Goal: Task Accomplishment & Management: Complete application form

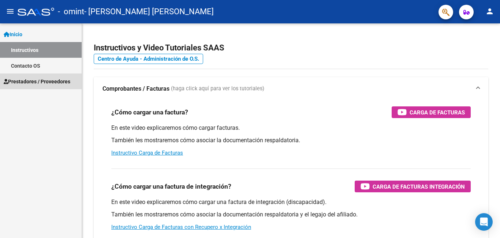
click at [58, 85] on span "Prestadores / Proveedores" at bounding box center [37, 82] width 67 height 8
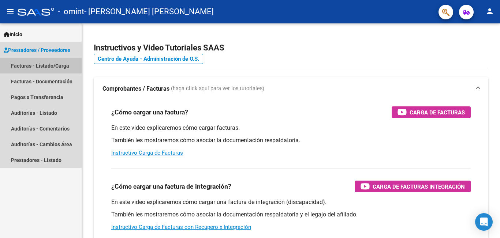
click at [58, 66] on link "Facturas - Listado/Carga" at bounding box center [41, 66] width 82 height 16
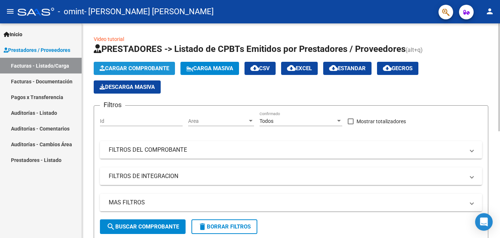
click at [143, 71] on span "Cargar Comprobante" at bounding box center [135, 68] width 70 height 7
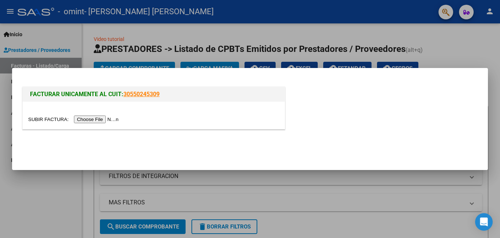
click at [83, 120] on input "file" at bounding box center [74, 120] width 93 height 8
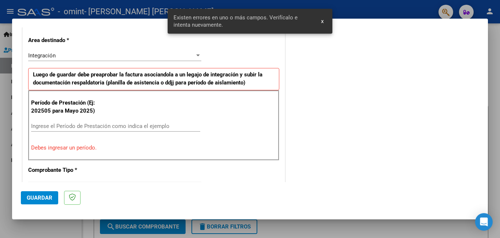
scroll to position [178, 0]
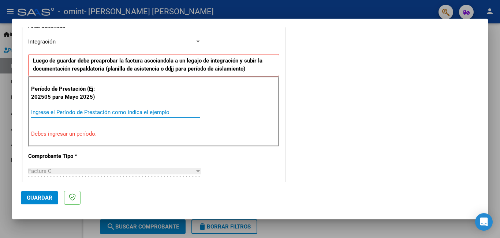
click at [145, 109] on input "Ingrese el Período de Prestación como indica el ejemplo" at bounding box center [115, 112] width 169 height 7
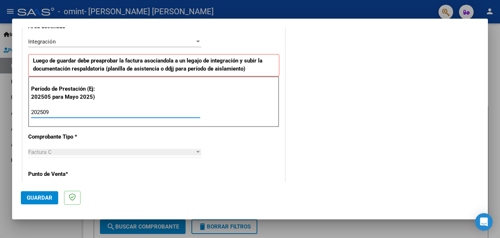
type input "202509"
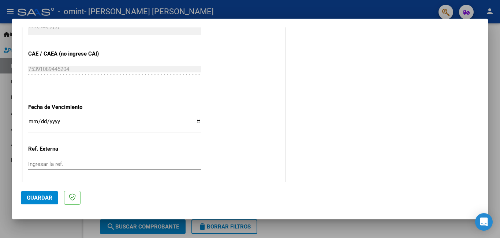
scroll to position [452, 0]
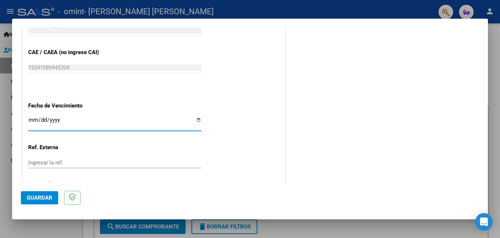
click at [196, 119] on input "Ingresar la fecha" at bounding box center [114, 123] width 173 height 12
type input "[DATE]"
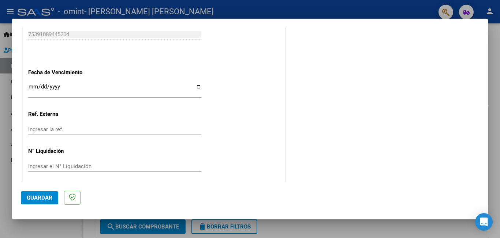
scroll to position [489, 0]
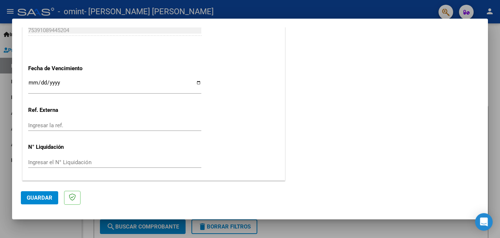
click at [49, 200] on span "Guardar" at bounding box center [40, 198] width 26 height 7
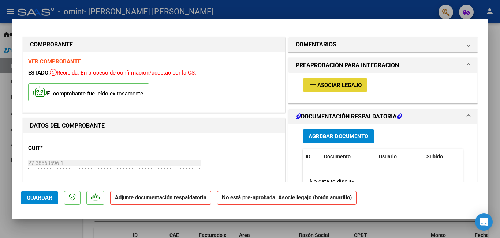
click at [318, 82] on span "add Asociar Legajo" at bounding box center [335, 85] width 53 height 7
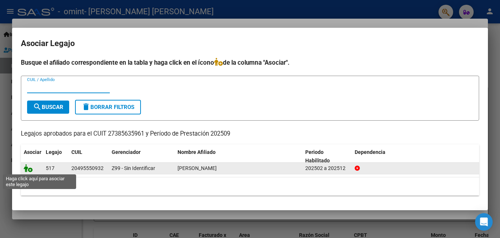
click at [30, 168] on icon at bounding box center [28, 168] width 9 height 8
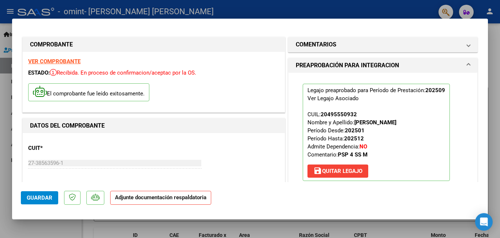
click at [156, 198] on strong "Adjunte documentación respaldatoria" at bounding box center [160, 197] width 91 height 7
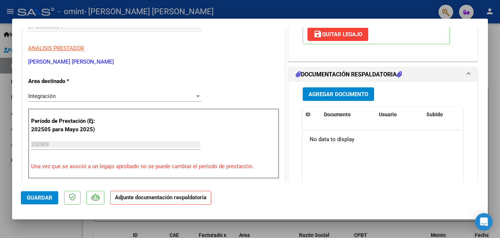
scroll to position [140, 0]
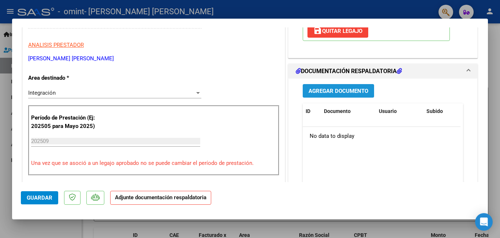
click at [318, 96] on button "Agregar Documento" at bounding box center [338, 91] width 71 height 14
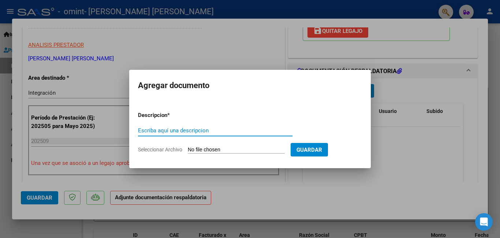
type input "N"
type input "[PERSON_NAME] - Asistencia Septiembre"
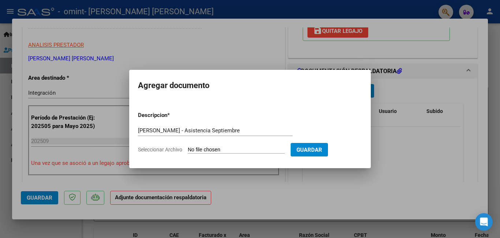
click at [193, 152] on input "Seleccionar Archivo" at bounding box center [236, 150] width 97 height 7
type input "C:\fakepath\[PERSON_NAME] - Asistencia Septiembre .pdf"
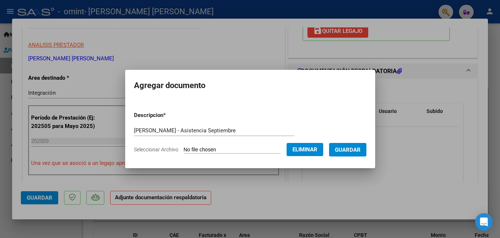
click at [366, 153] on button "Guardar" at bounding box center [347, 150] width 37 height 14
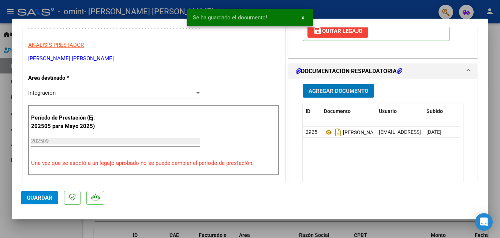
click at [39, 200] on span "Guardar" at bounding box center [40, 198] width 26 height 7
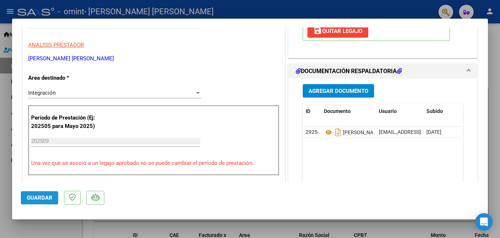
click at [37, 199] on span "Guardar" at bounding box center [40, 198] width 26 height 7
